Goal: Transaction & Acquisition: Purchase product/service

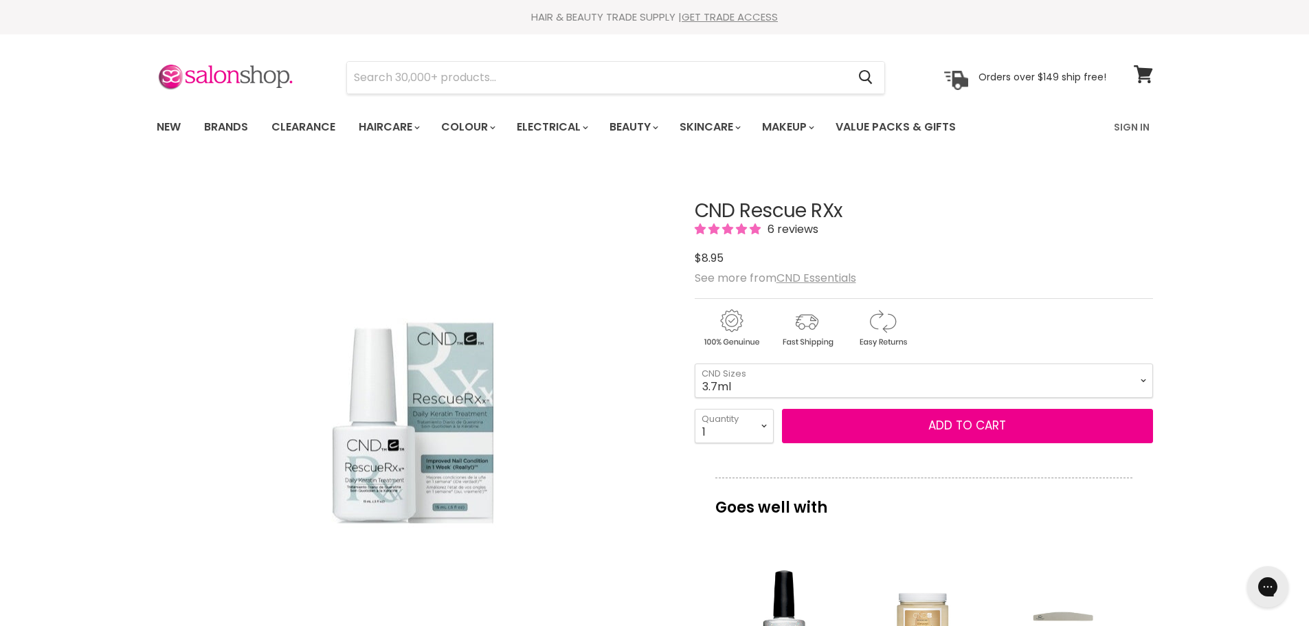
click at [390, 494] on img "CND Rescue RXx image. Click or Scroll to Zoom." at bounding box center [413, 422] width 240 height 362
click at [784, 386] on select "3.7ml 15ml" at bounding box center [924, 380] width 458 height 34
click at [695, 363] on select "3.7ml 15ml" at bounding box center [924, 380] width 458 height 34
click at [743, 380] on select "3.7ml 15ml" at bounding box center [924, 380] width 458 height 34
select select "3.7ml"
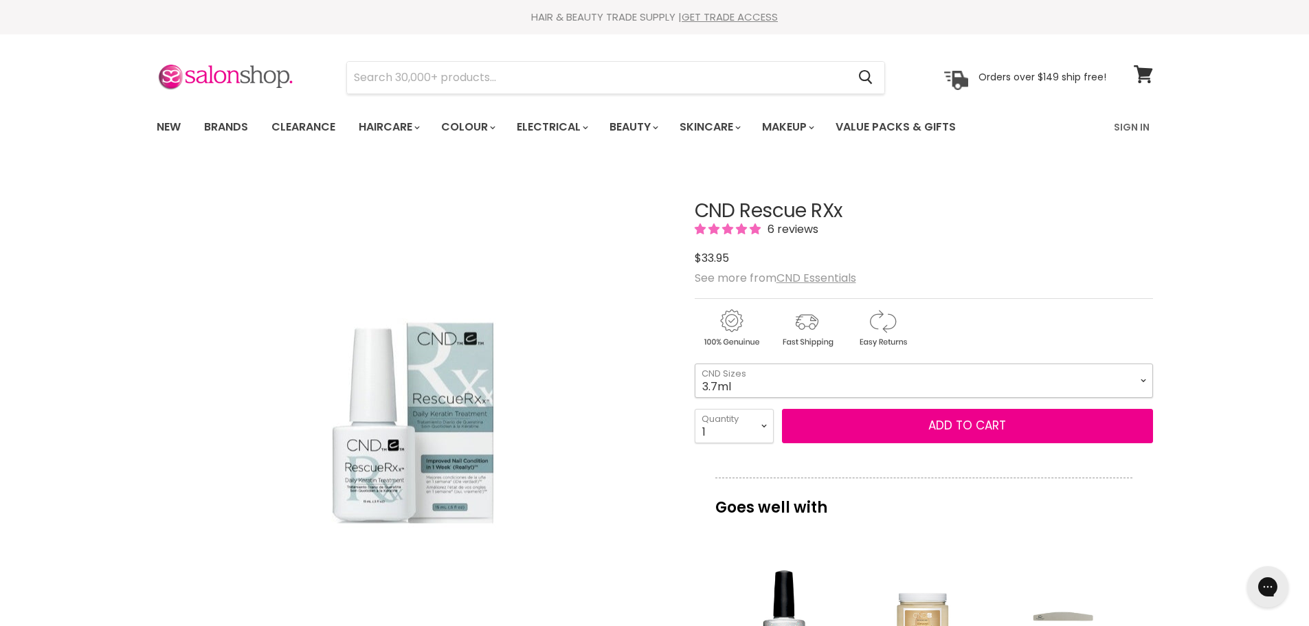
click at [695, 363] on select "3.7ml 15ml" at bounding box center [924, 380] width 458 height 34
